Goal: Information Seeking & Learning: Learn about a topic

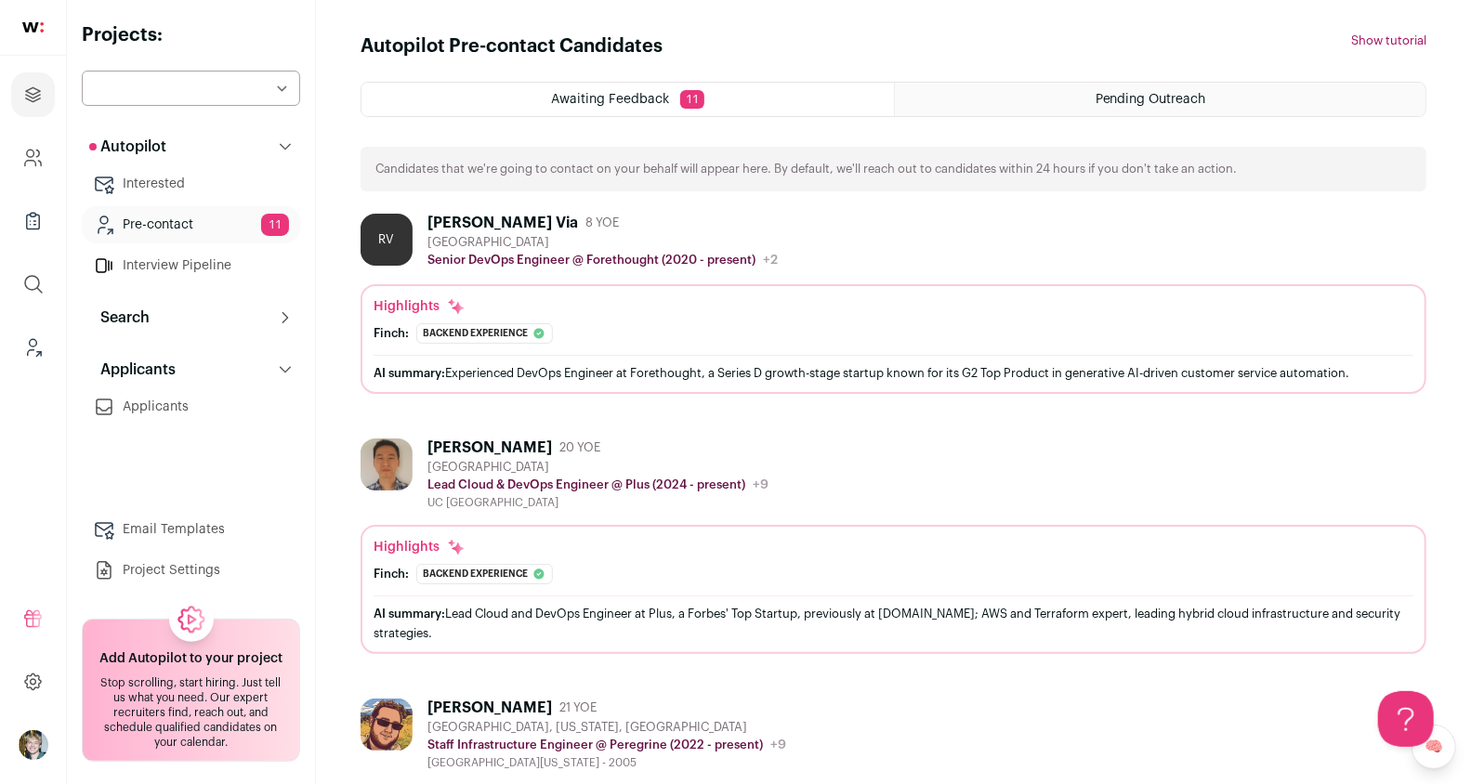
click at [809, 215] on div "RV Rex Via 8 YOE San Francisco Bay Area Senior DevOps Engineer @ Forethought (2…" at bounding box center [894, 242] width 1066 height 56
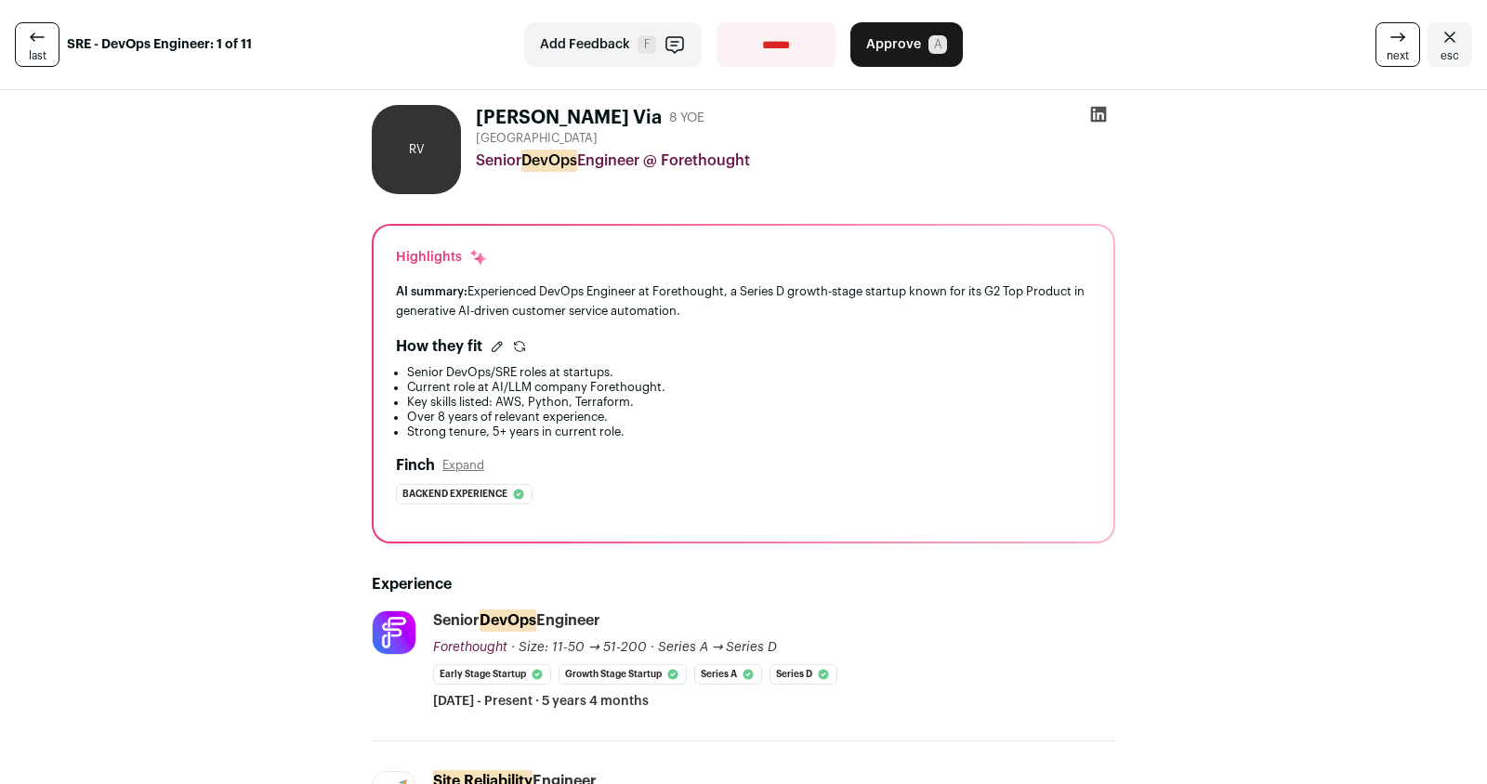
click at [841, 312] on div "AI summary: Experienced DevOps Engineer at Forethought, a Series D growth-stage…" at bounding box center [743, 301] width 695 height 39
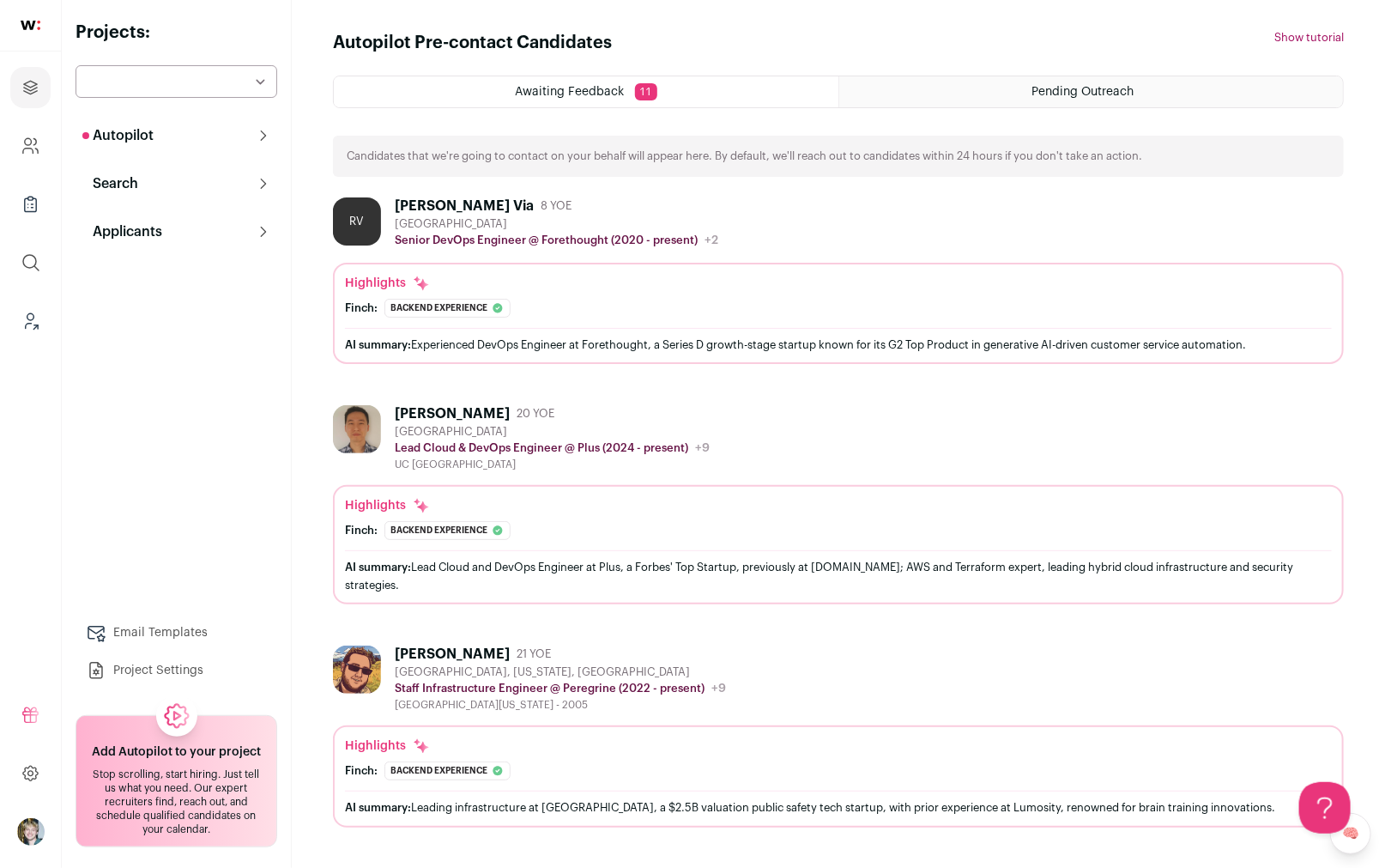
click at [518, 227] on div "[GEOGRAPHIC_DATA]" at bounding box center [557, 223] width 323 height 14
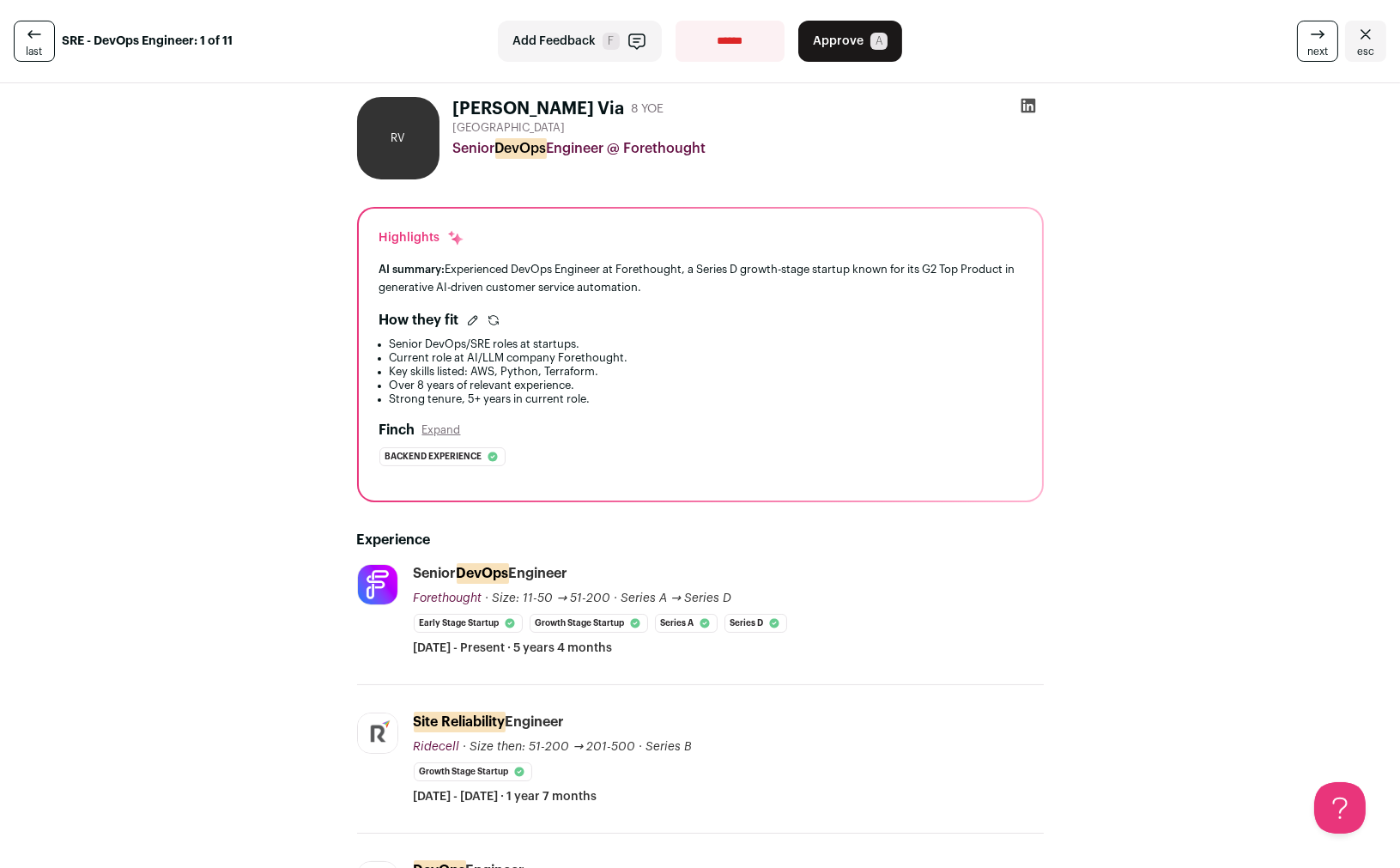
click at [437, 430] on button "Expand" at bounding box center [441, 429] width 39 height 14
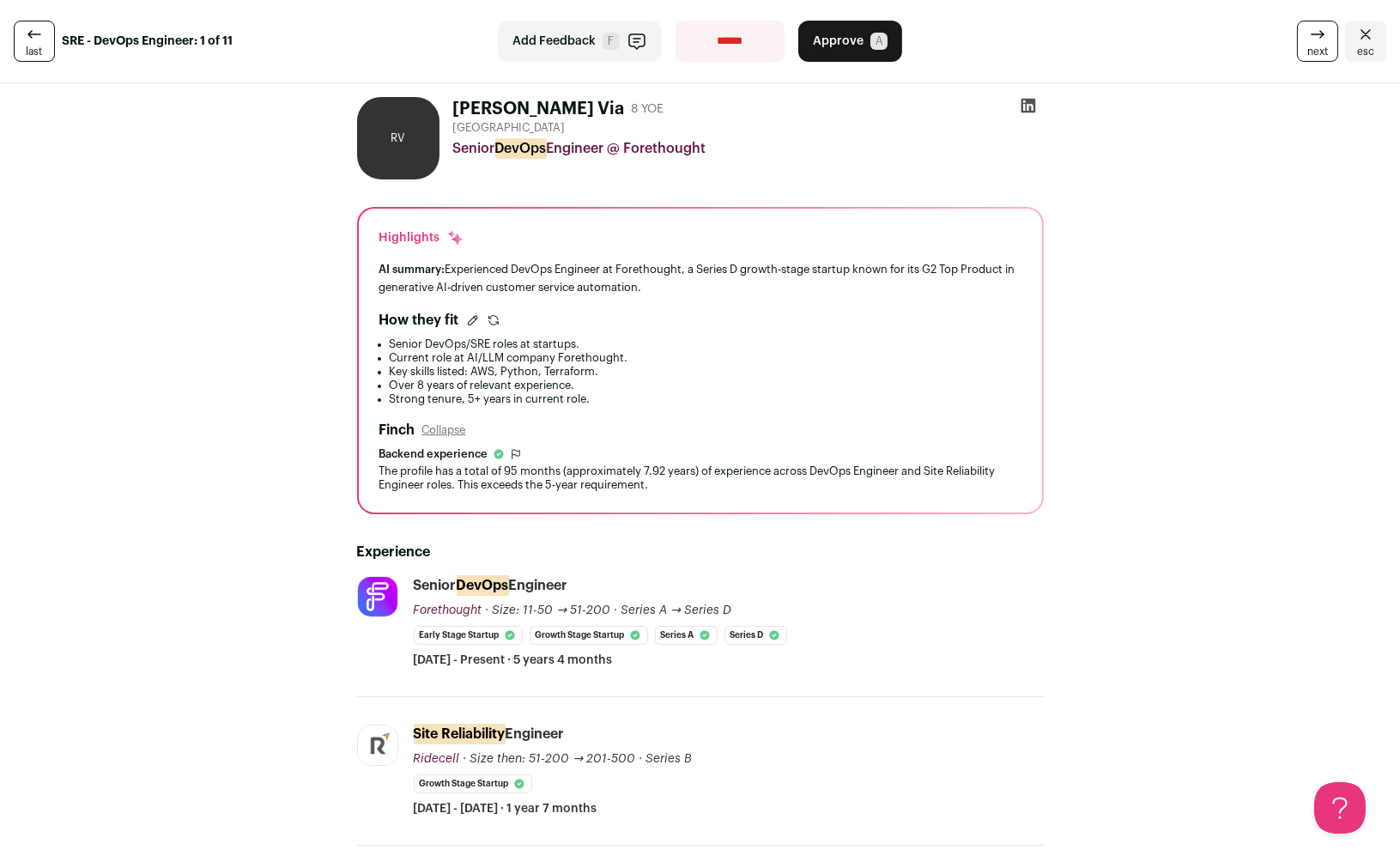
click at [437, 431] on button "Collapse" at bounding box center [443, 429] width 43 height 14
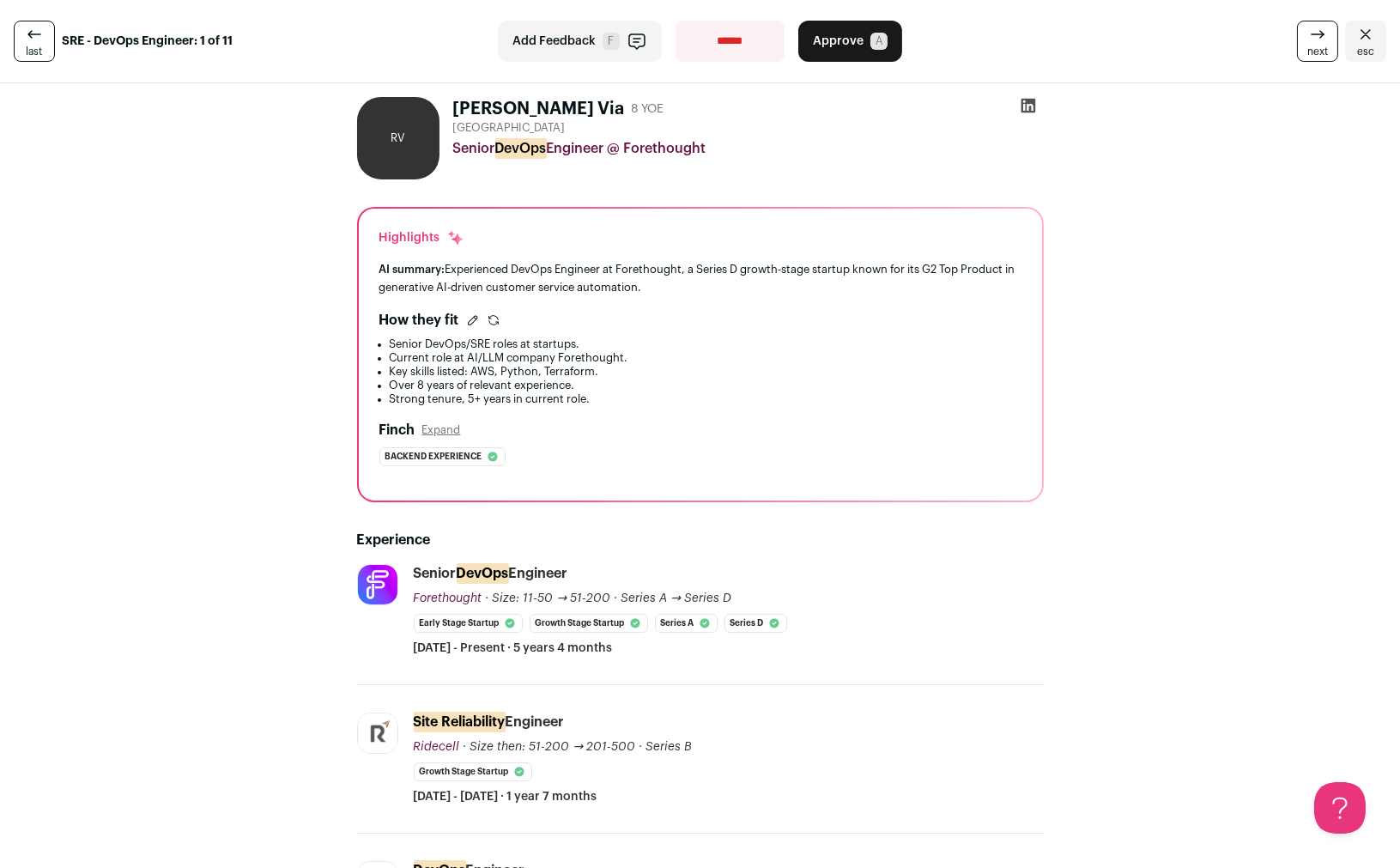
click at [437, 431] on button "Expand" at bounding box center [441, 429] width 39 height 14
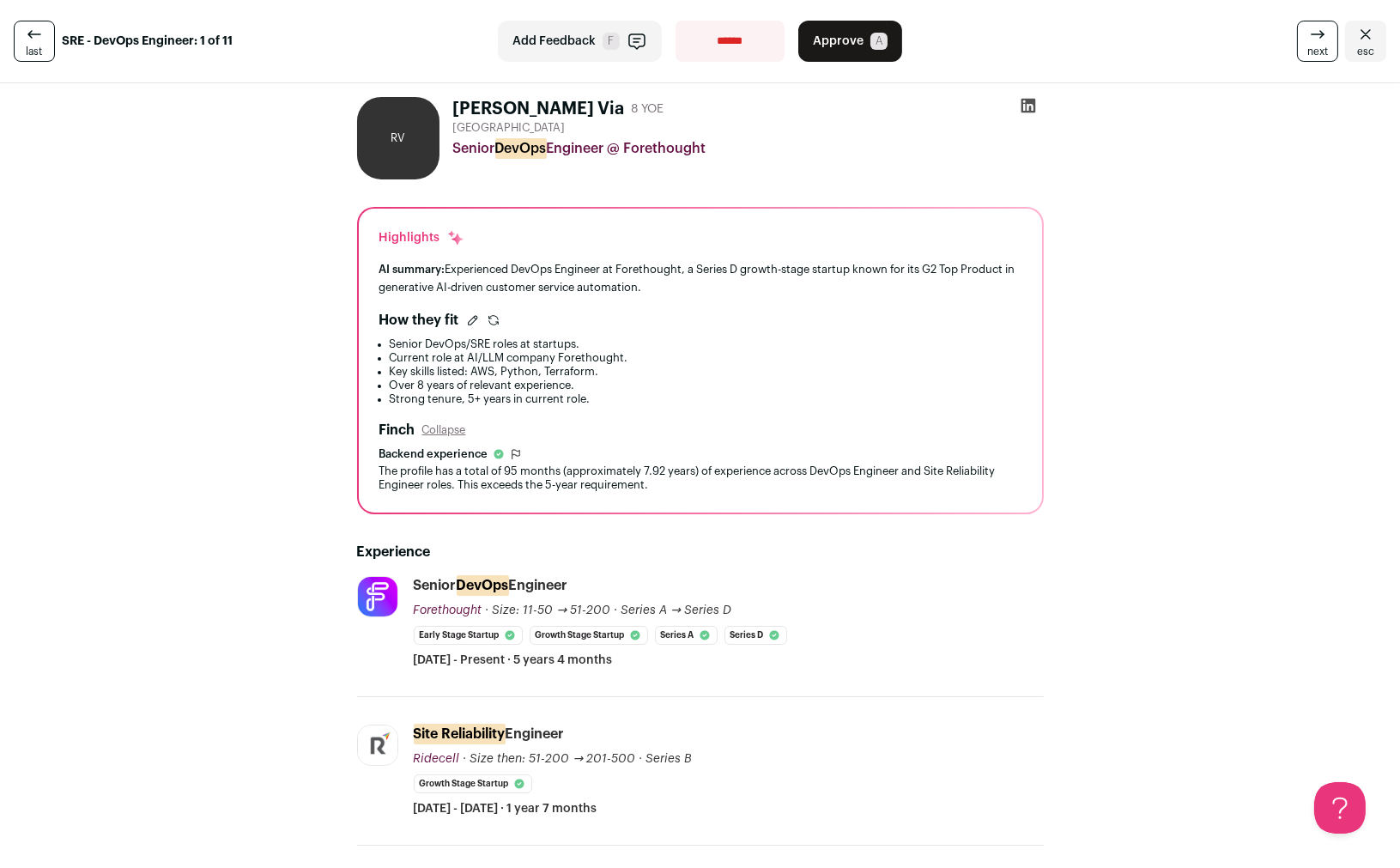
click at [437, 430] on button "Collapse" at bounding box center [443, 429] width 43 height 14
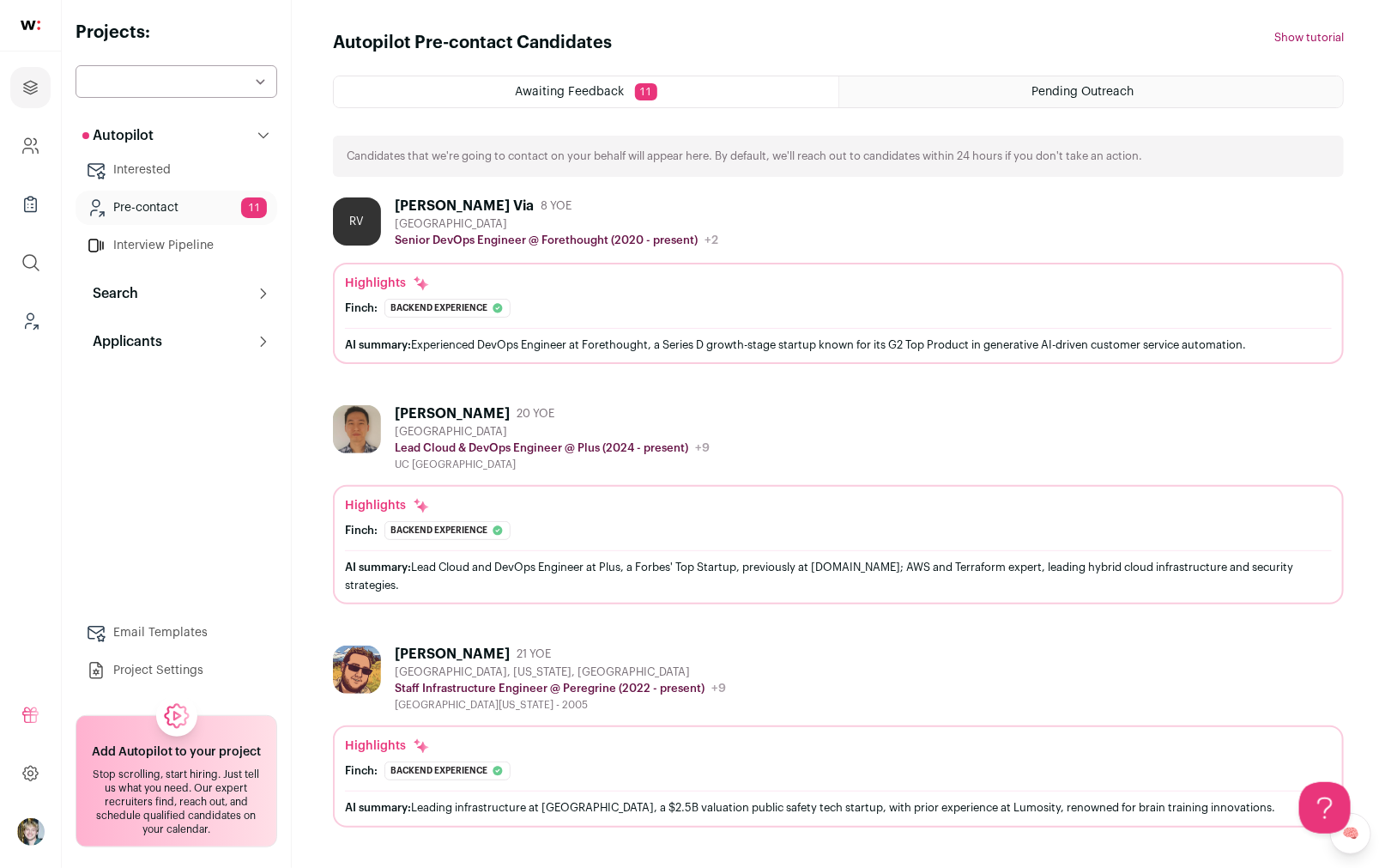
click at [729, 452] on div "[PERSON_NAME] 20 YOE [GEOGRAPHIC_DATA] Lead Cloud & DevOps Engineer @ Plus (202…" at bounding box center [838, 439] width 1011 height 66
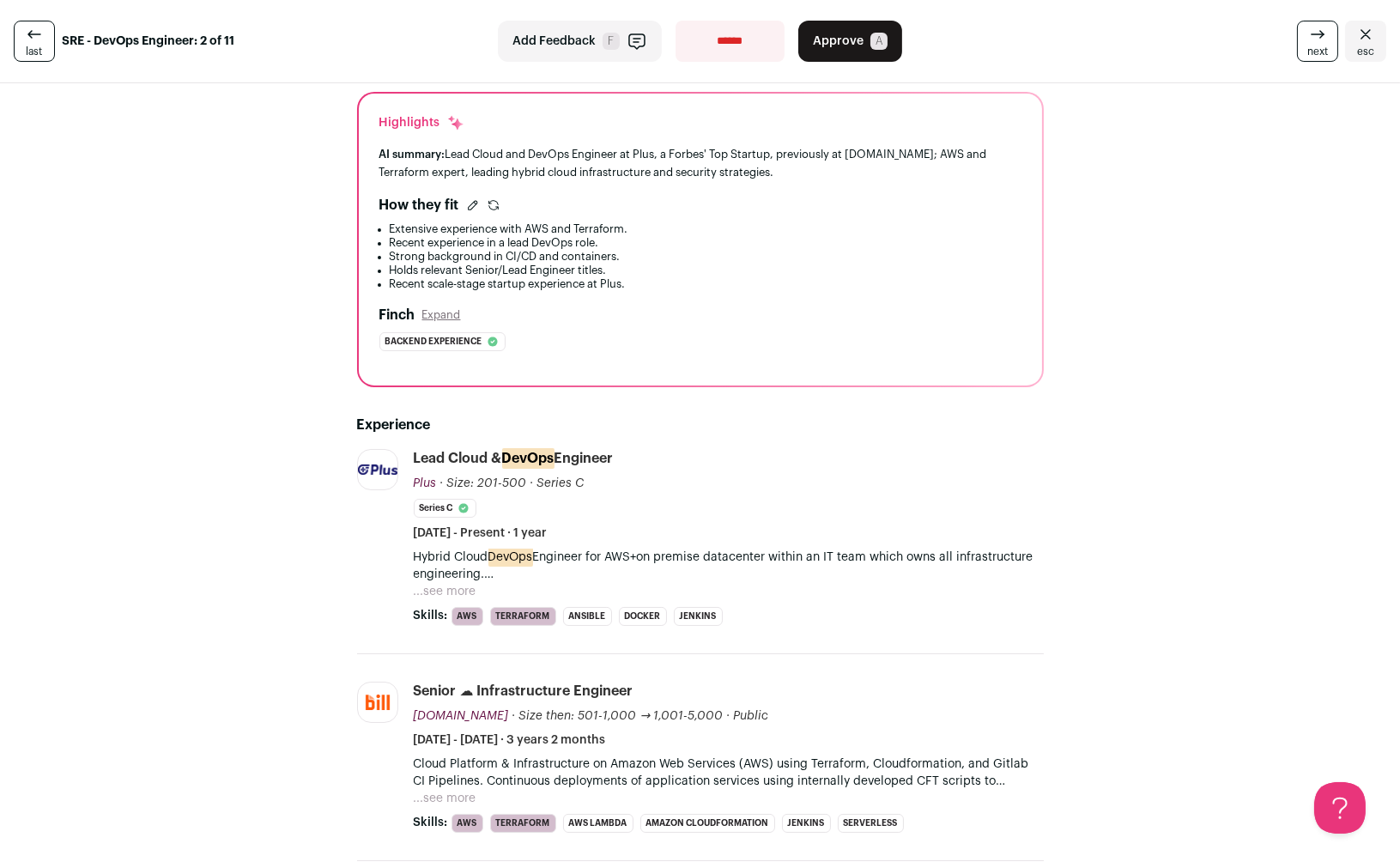
scroll to position [123, 0]
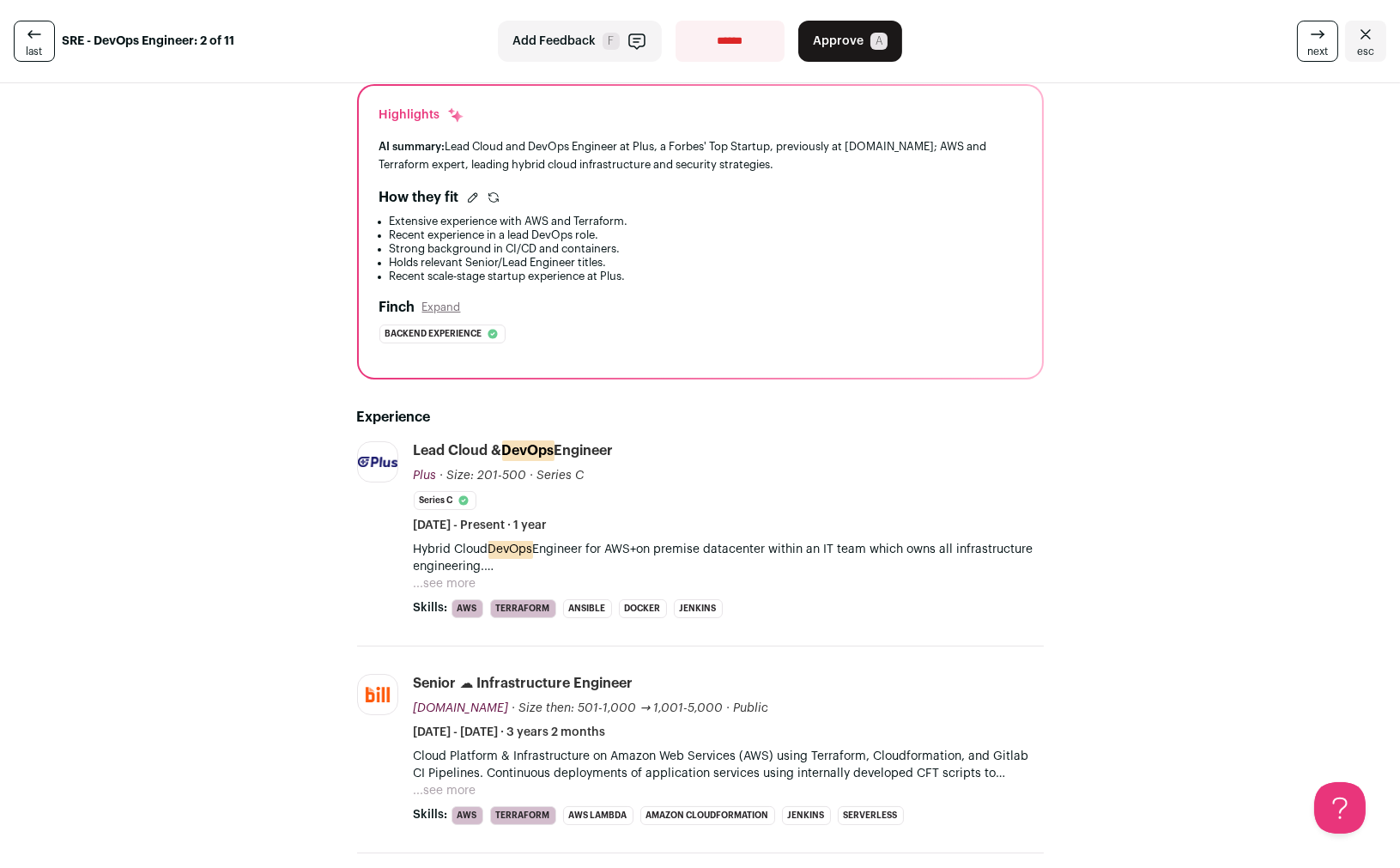
click at [416, 571] on p "Hybrid Cloud DevOps Engineer for AWS+on premise datacenter within an IT team wh…" at bounding box center [729, 558] width 630 height 34
click at [428, 582] on button "...see more" at bounding box center [445, 584] width 63 height 18
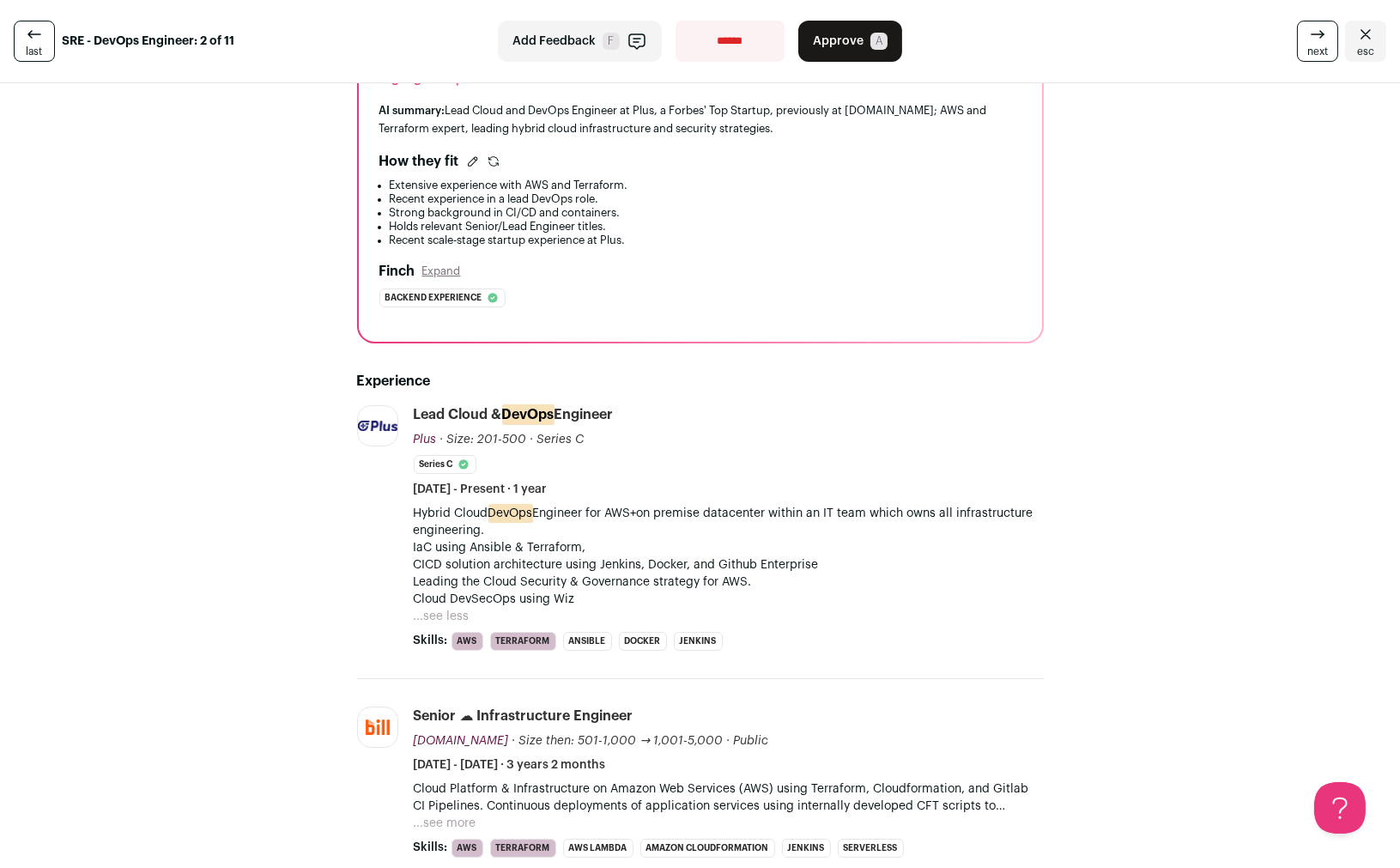
scroll to position [0, 0]
